Goal: Find specific page/section: Find specific page/section

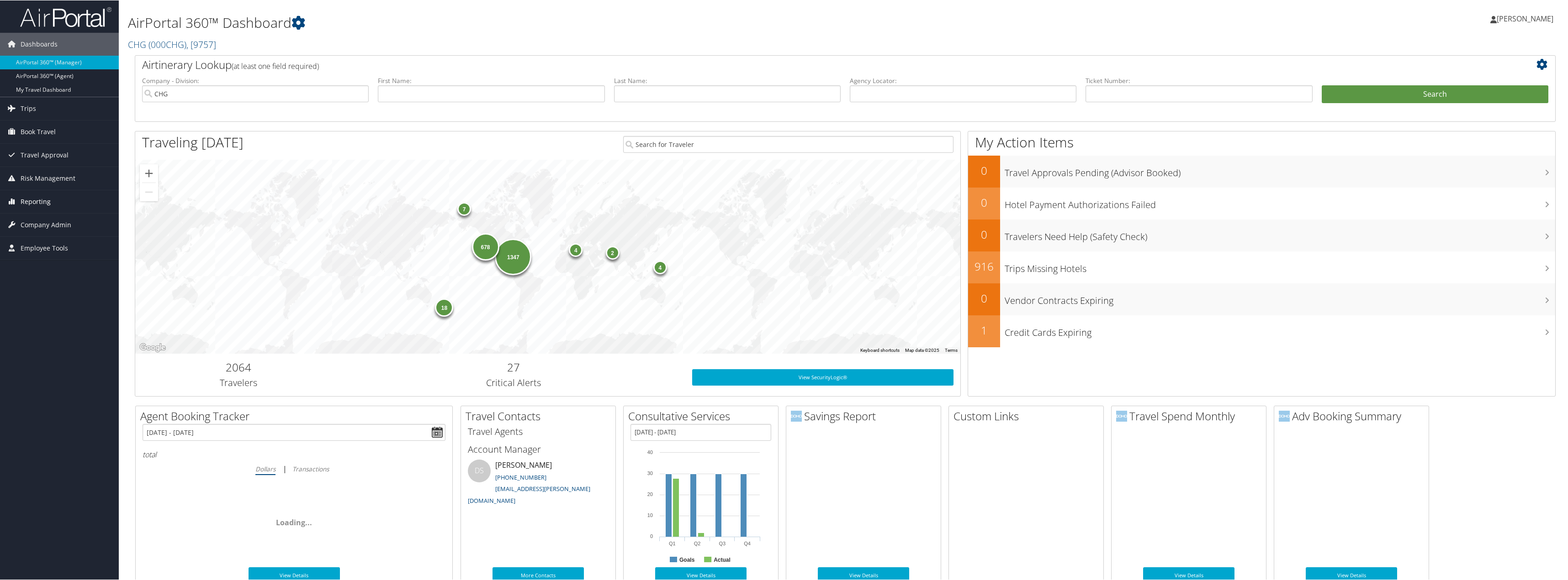
click at [28, 201] on span "Reporting" at bounding box center [35, 201] width 30 height 23
click at [26, 273] on link "Domo" at bounding box center [59, 274] width 119 height 14
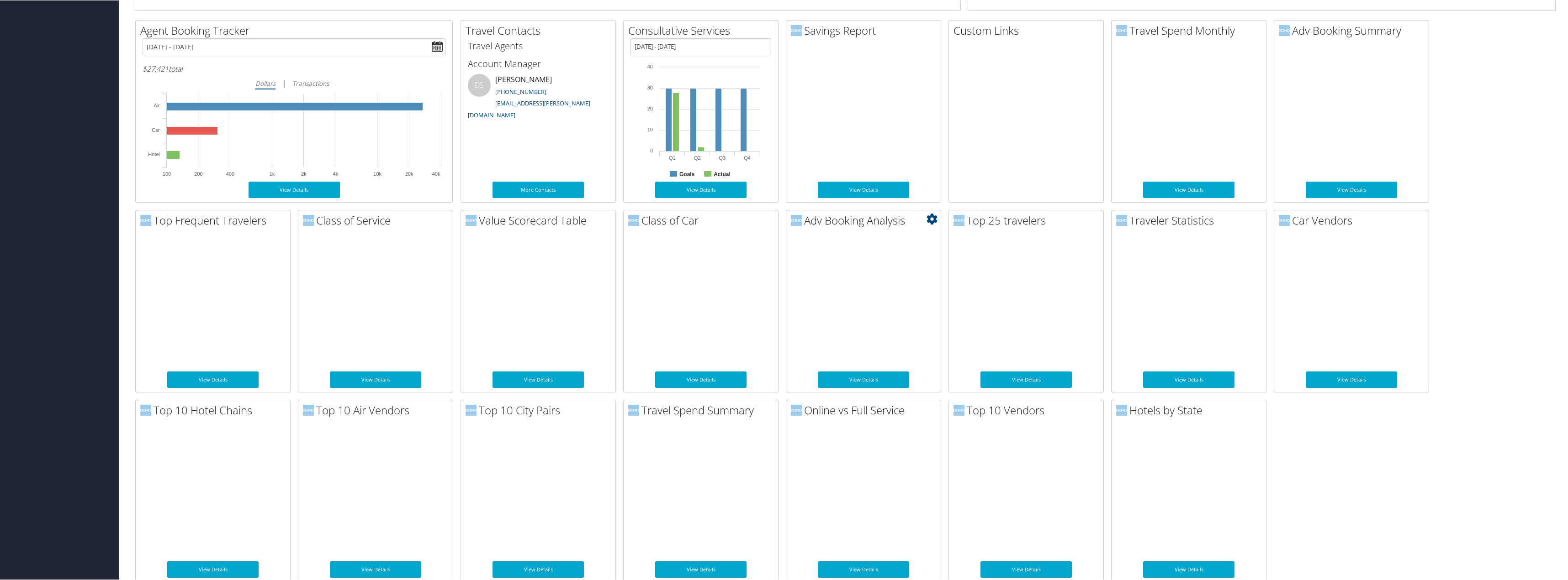
scroll to position [395, 0]
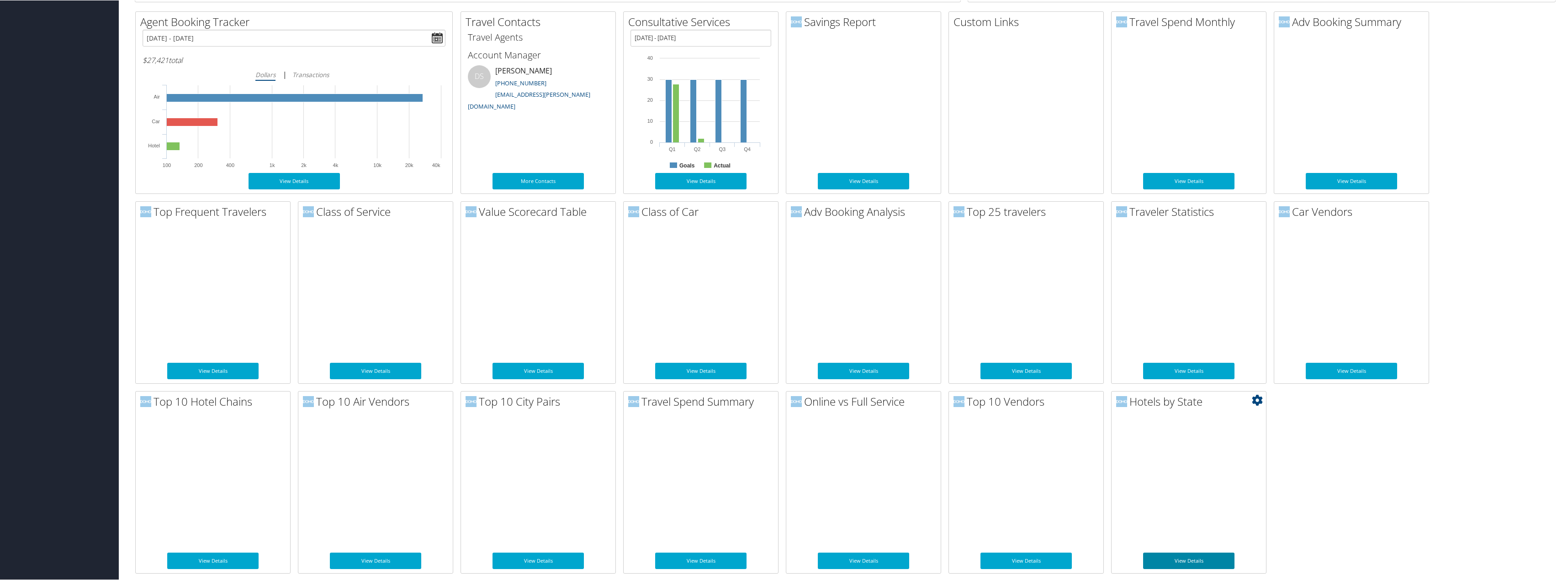
click at [1192, 563] on link "View Details" at bounding box center [1188, 561] width 92 height 17
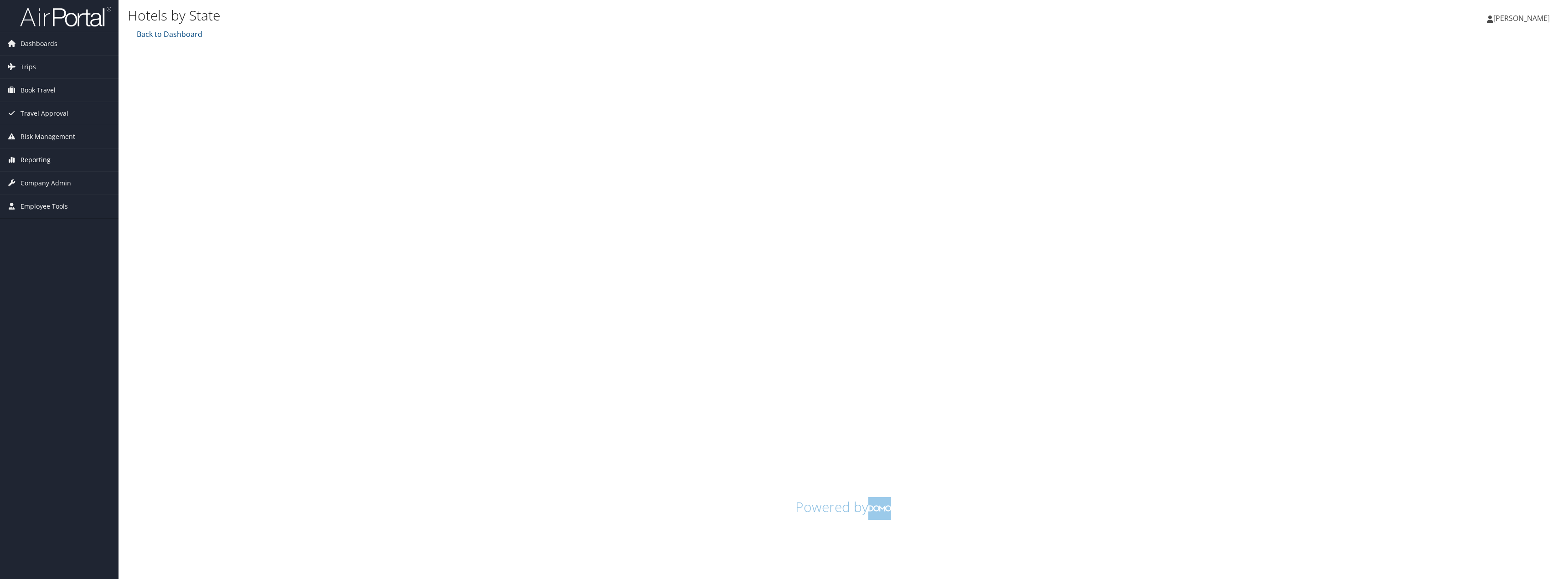
click at [40, 159] on span "Reporting" at bounding box center [35, 160] width 30 height 23
click at [27, 232] on link "Domo" at bounding box center [59, 233] width 119 height 14
